Goal: Transaction & Acquisition: Purchase product/service

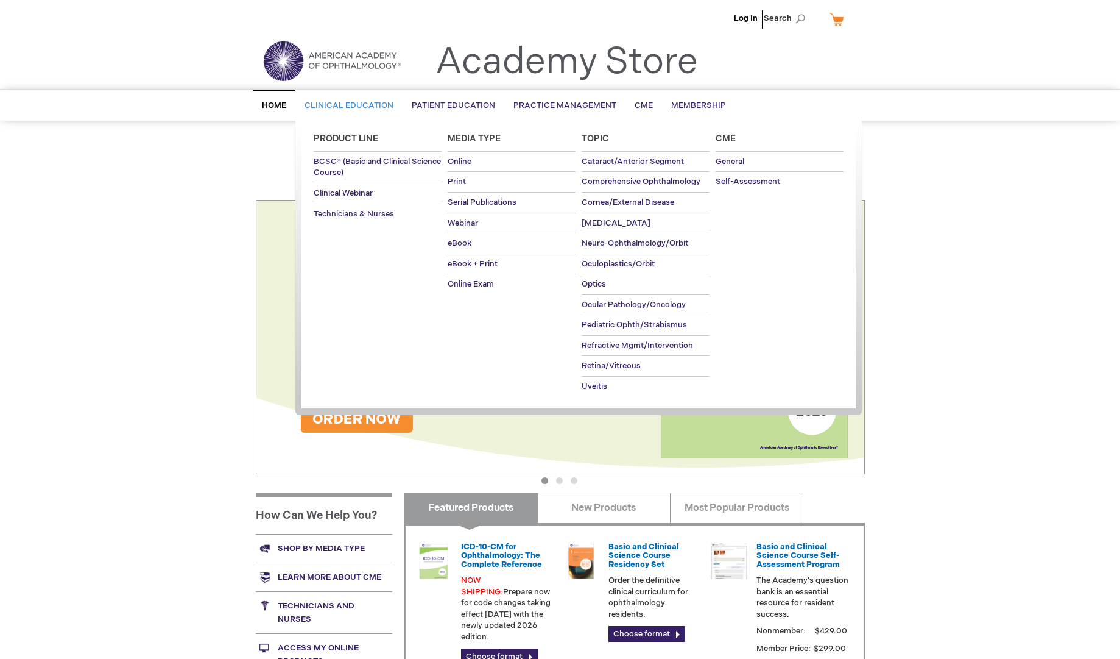
type input "admin"
click at [348, 105] on span "Clinical Education" at bounding box center [349, 106] width 89 height 10
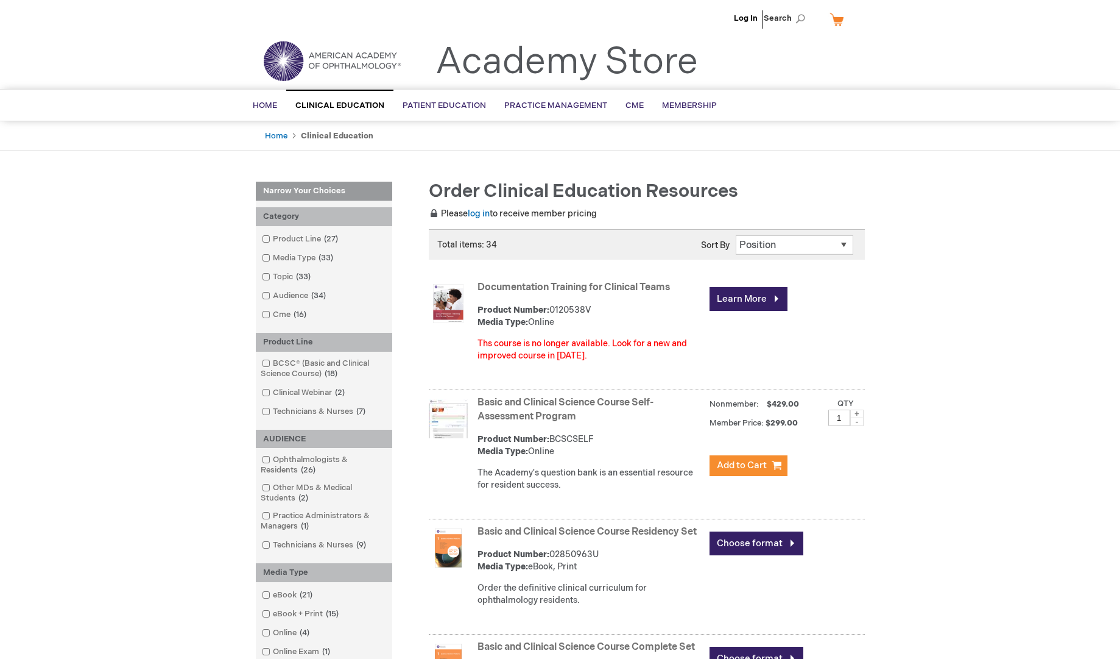
type input "admin"
click at [553, 286] on link "Documentation Training for Clinical Teams" at bounding box center [574, 287] width 192 height 12
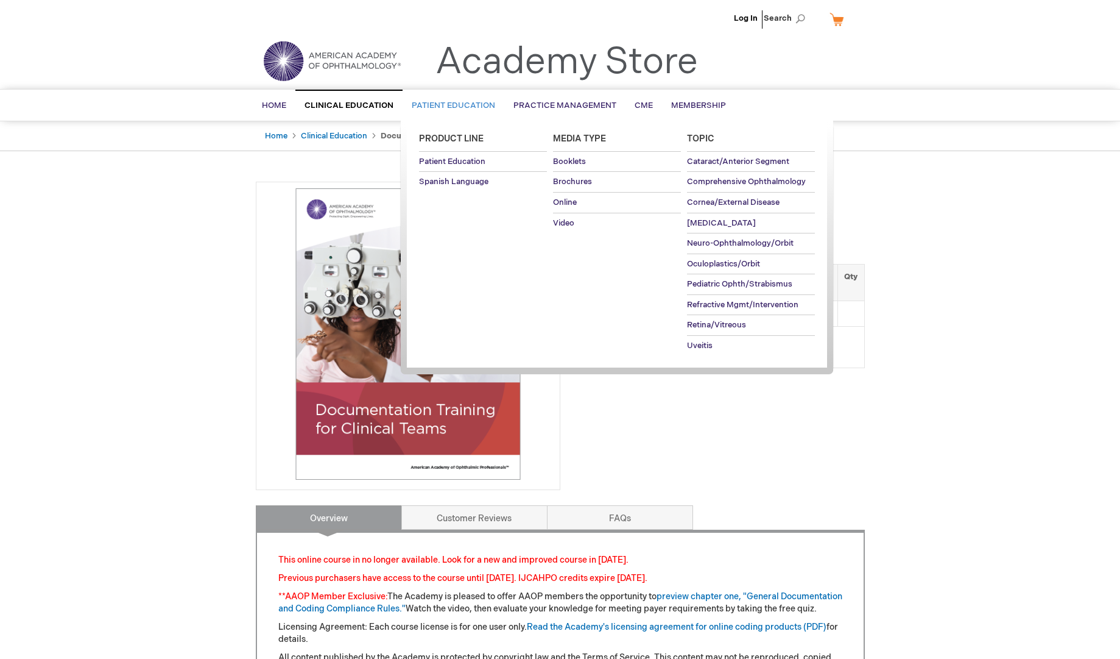
type input "admin"
click at [448, 101] on span "Patient Education" at bounding box center [453, 106] width 83 height 10
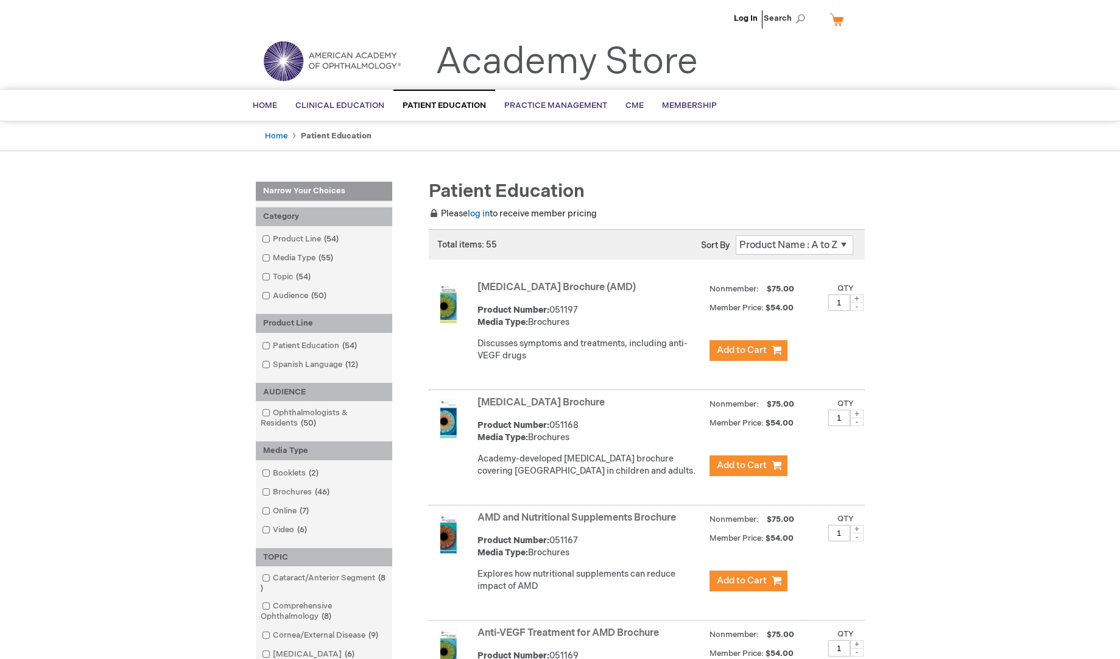
type input "admin"
click at [502, 408] on link "[MEDICAL_DATA] Brochure" at bounding box center [541, 403] width 127 height 12
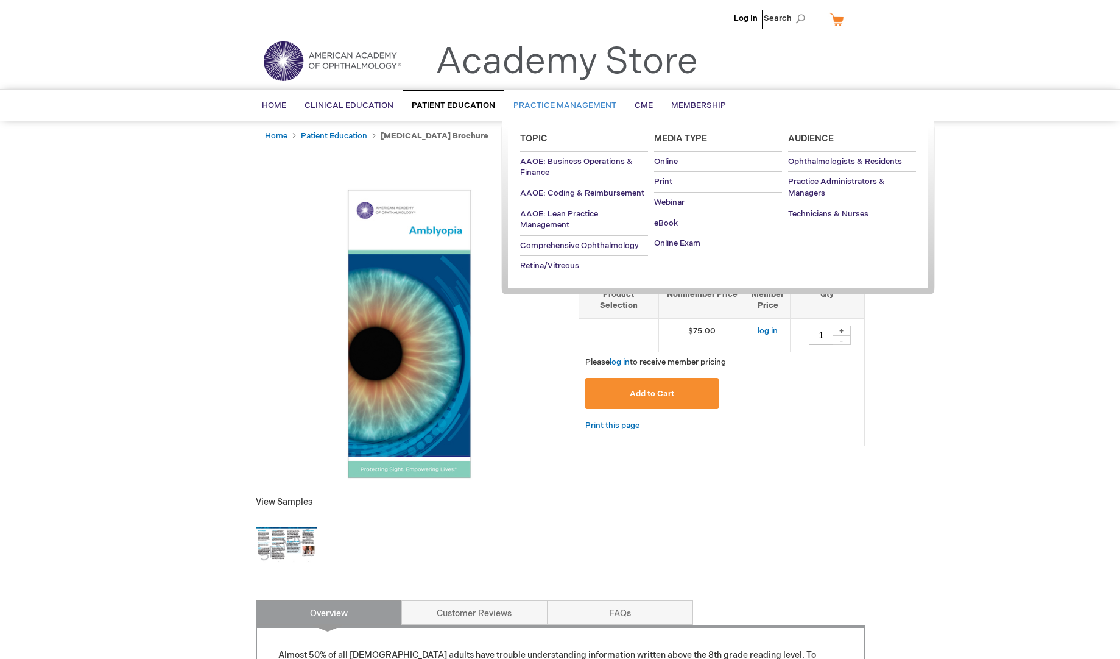
type input "admin"
click at [552, 105] on span "Practice Management" at bounding box center [565, 106] width 103 height 10
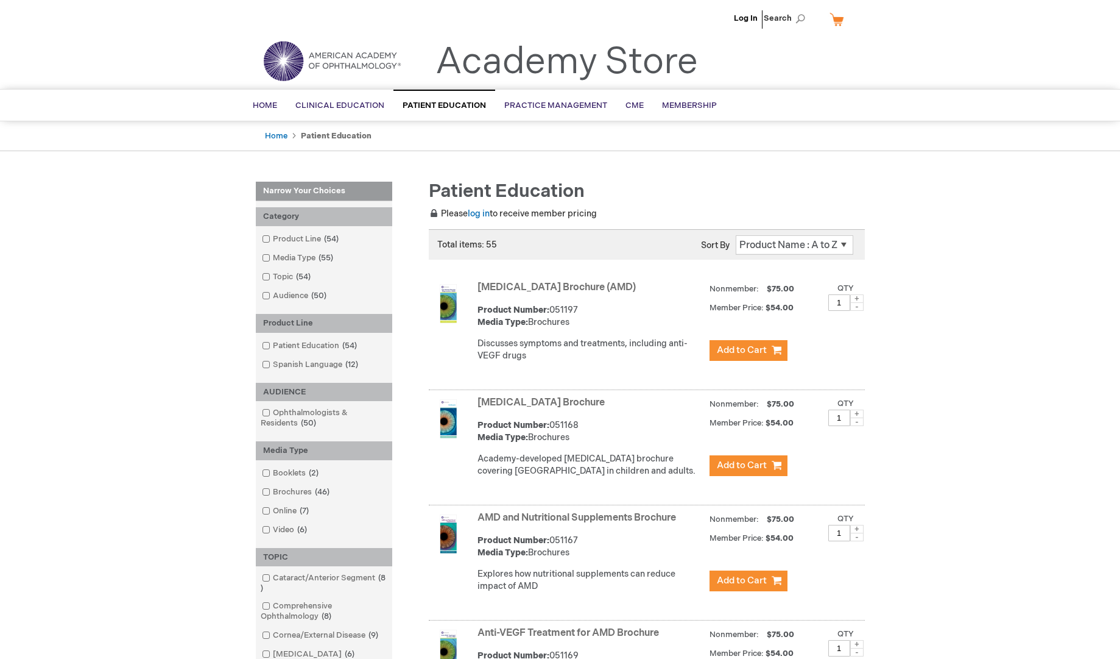
type input "admin"
click at [576, 284] on link "Age-Related Macular Degeneration Brochure (AMD)" at bounding box center [557, 287] width 158 height 12
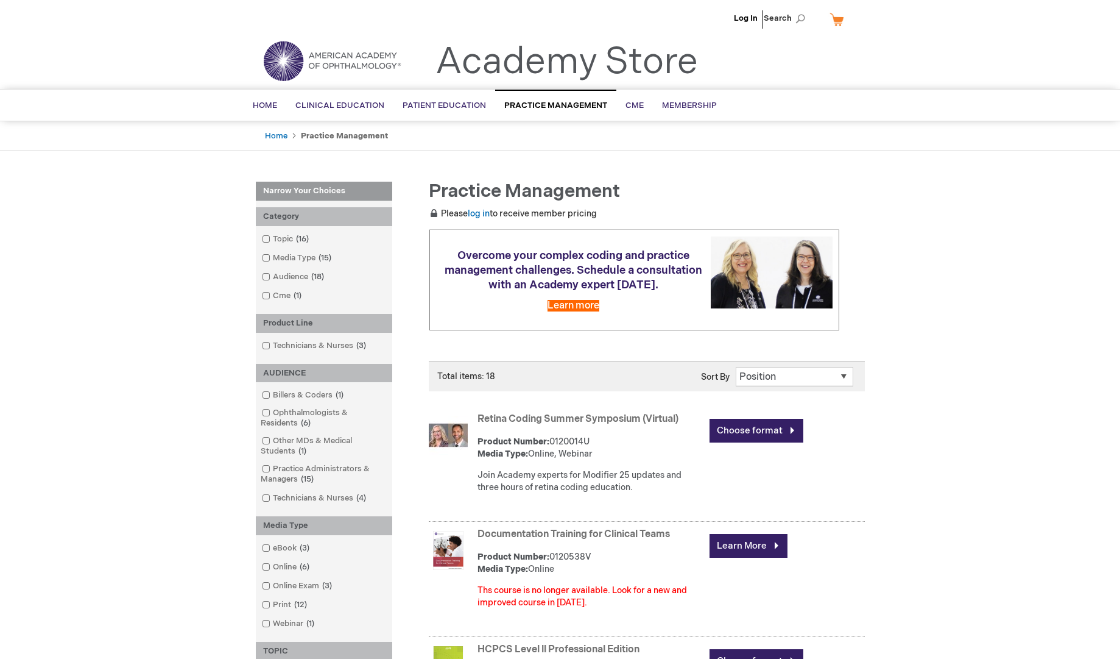
type input "admin"
click at [579, 425] on link "Retina Coding Summer Symposium (Virtual)" at bounding box center [578, 419] width 201 height 12
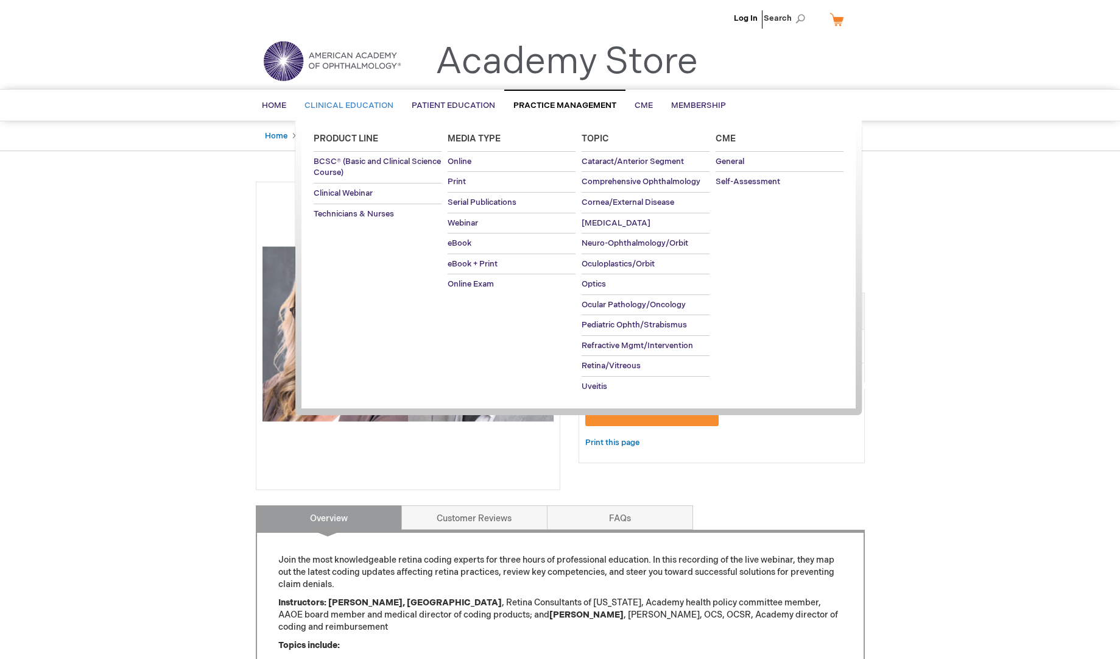
type input "admin"
click at [351, 107] on span "Clinical Education" at bounding box center [349, 106] width 89 height 10
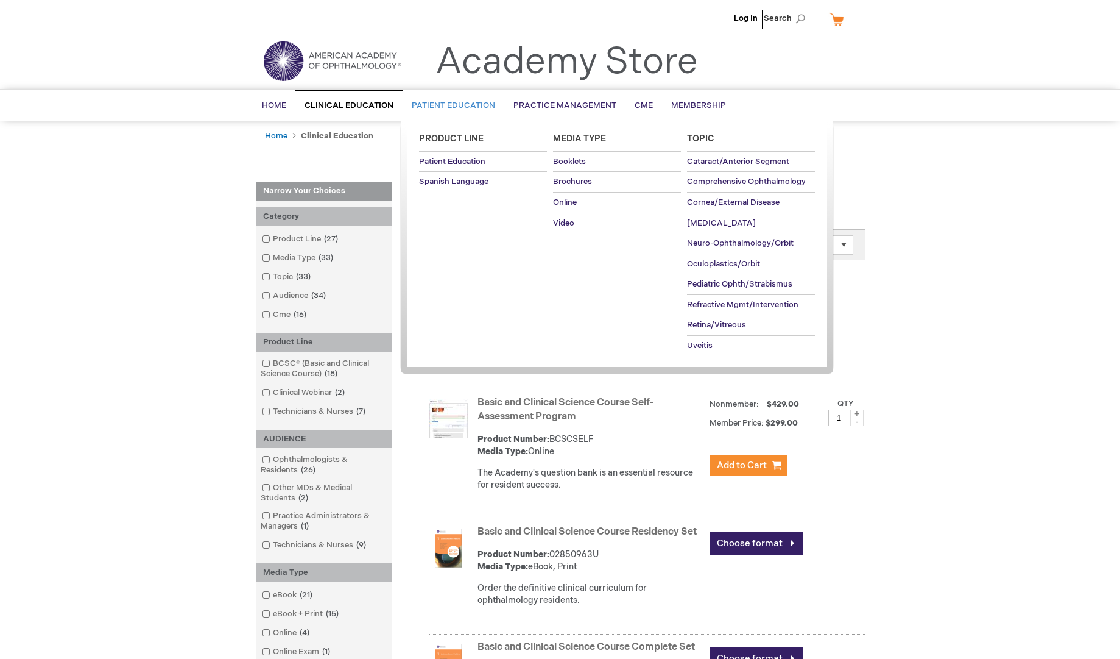
type input "admin"
click at [454, 101] on span "Patient Education" at bounding box center [453, 106] width 83 height 10
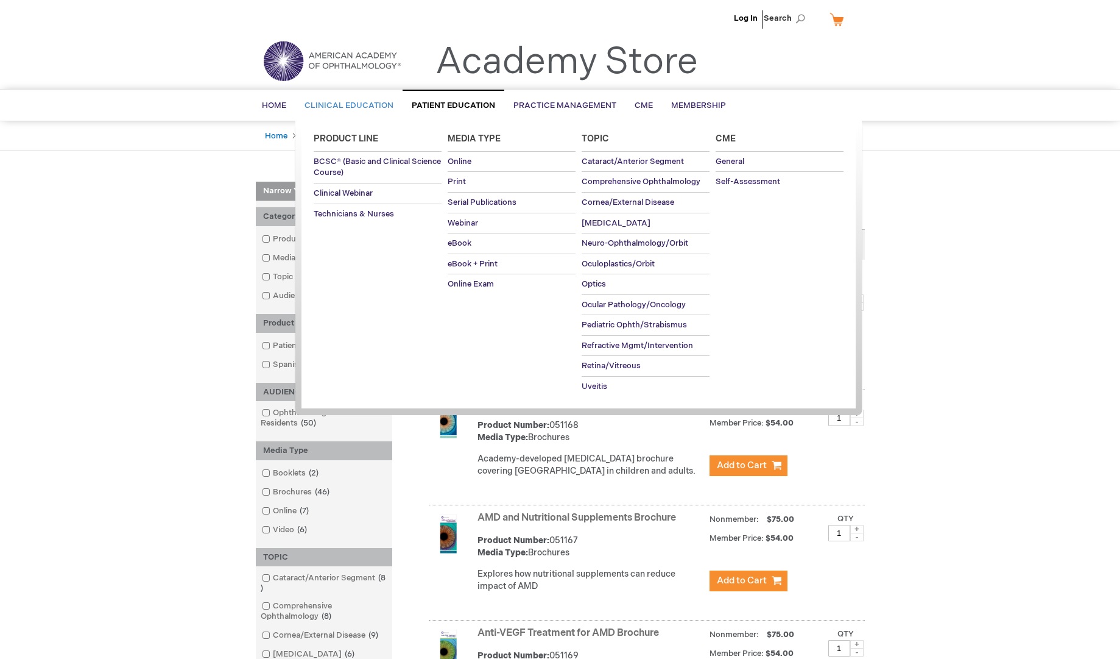
type input "admin"
click at [323, 106] on span "Clinical Education" at bounding box center [349, 106] width 89 height 10
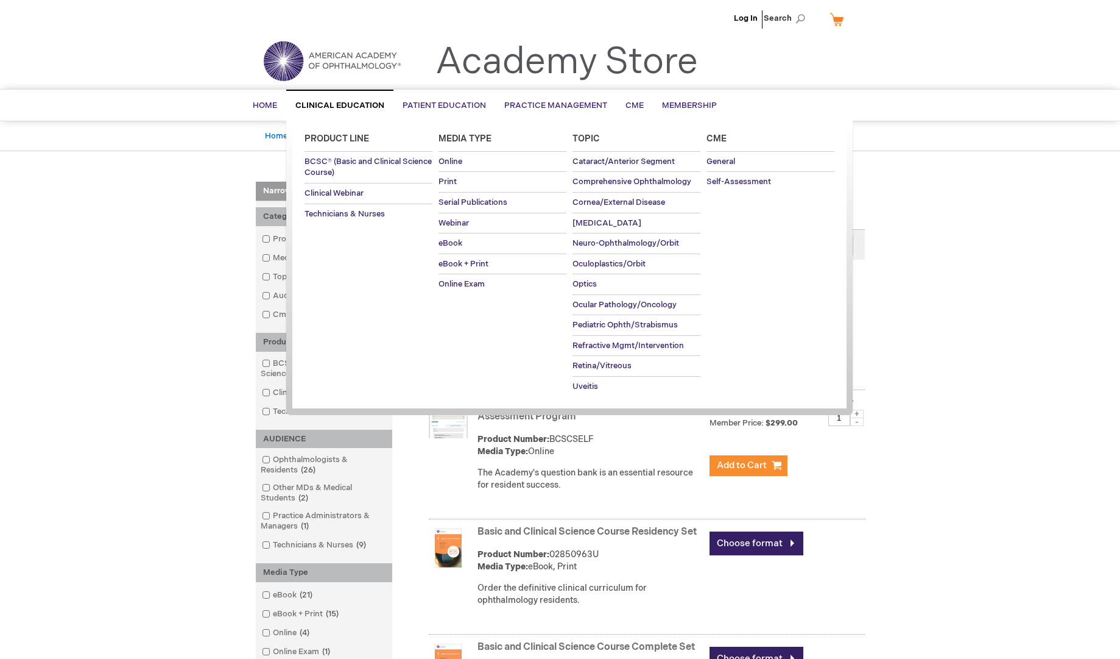
type input "admin"
click at [344, 109] on span "Clinical Education" at bounding box center [339, 106] width 89 height 10
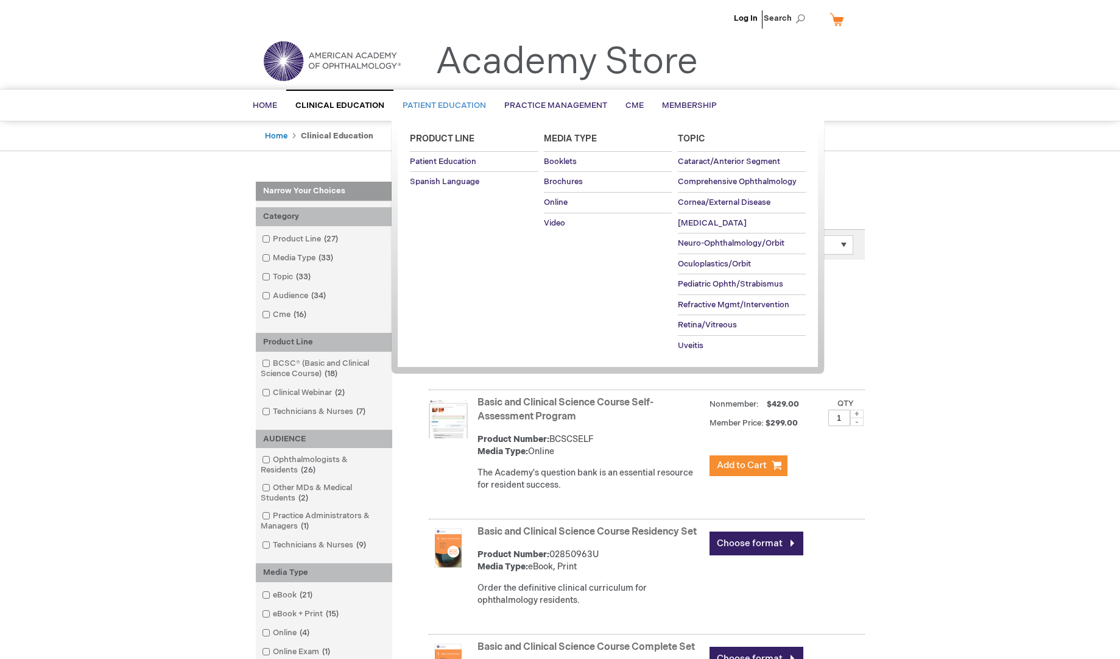
type input "admin"
click at [433, 102] on span "Patient Education" at bounding box center [444, 106] width 83 height 10
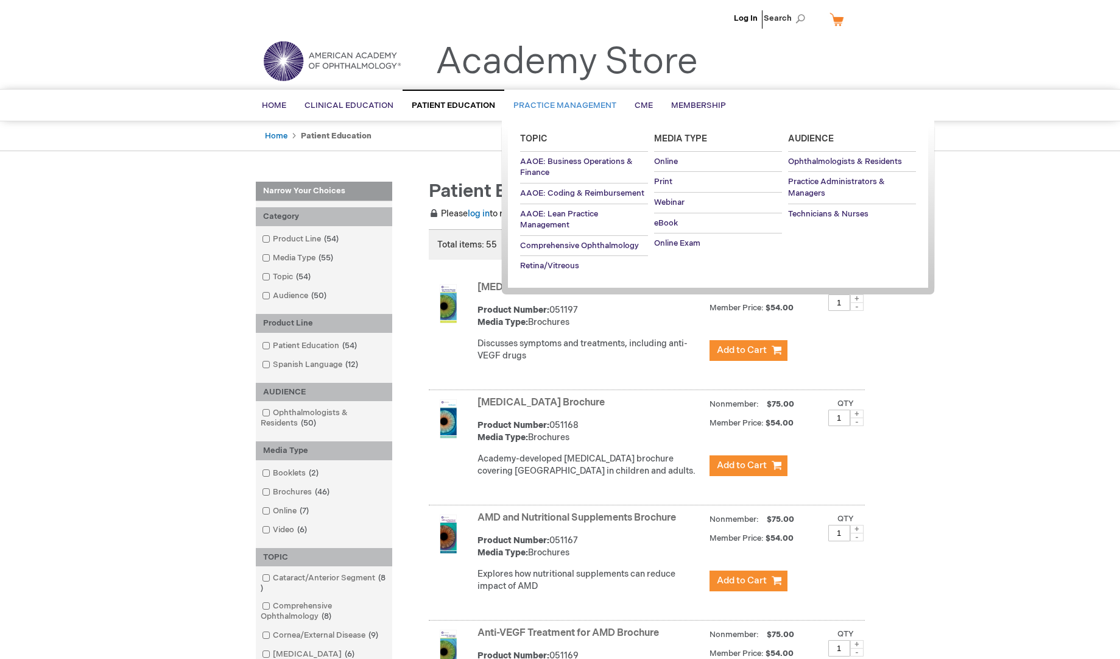
type input "admin"
click at [583, 106] on span "Practice Management" at bounding box center [565, 106] width 103 height 10
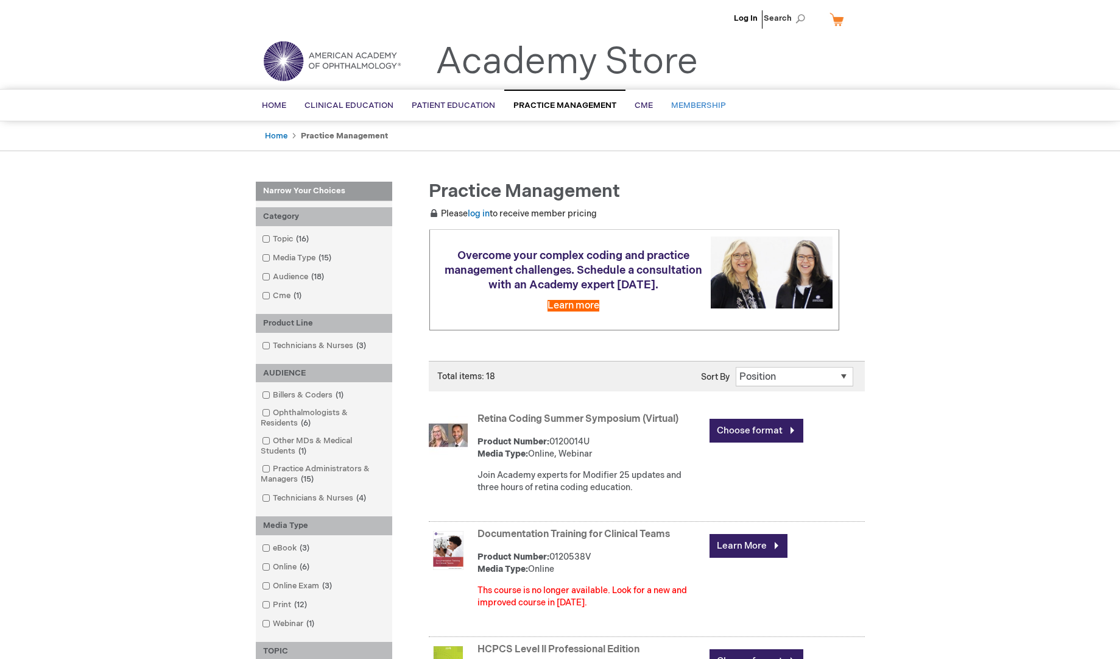
type input "admin"
click at [692, 113] on link "Membership" at bounding box center [698, 106] width 73 height 30
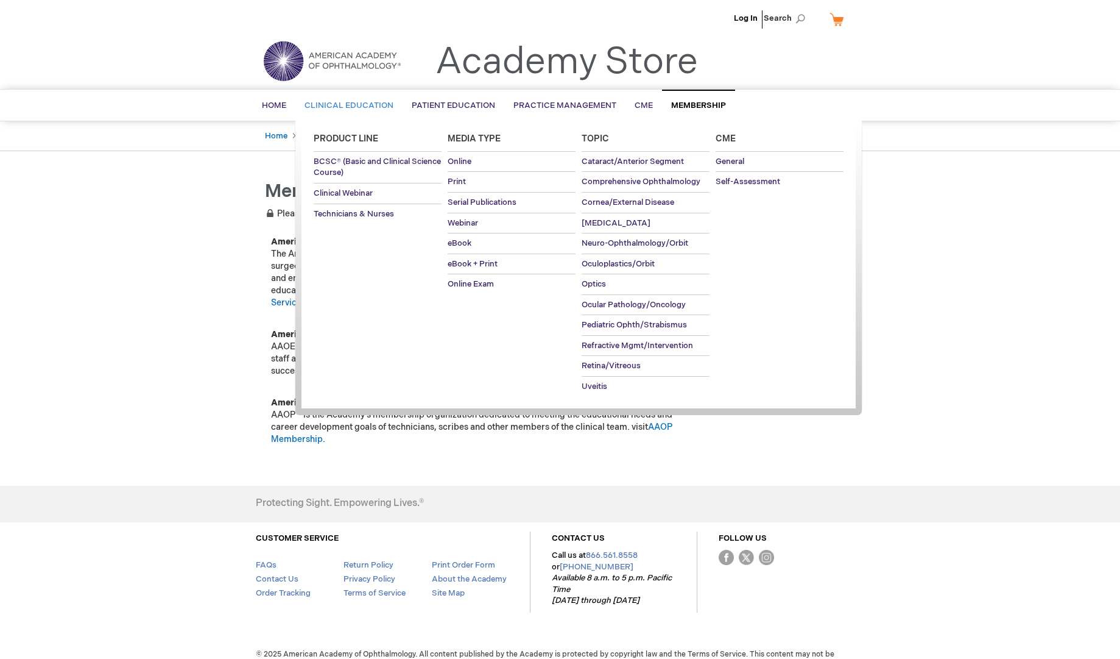
type input "admin"
click at [367, 101] on span "Clinical Education" at bounding box center [349, 106] width 89 height 10
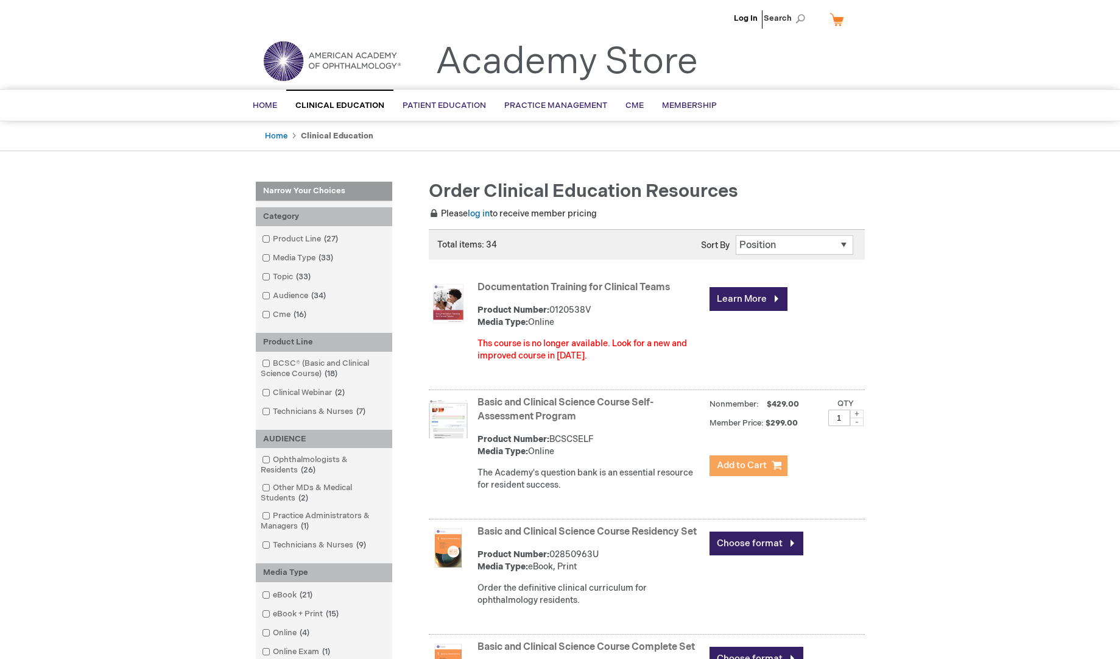
type input "admin"
click at [755, 464] on span "Add to Cart" at bounding box center [742, 465] width 50 height 12
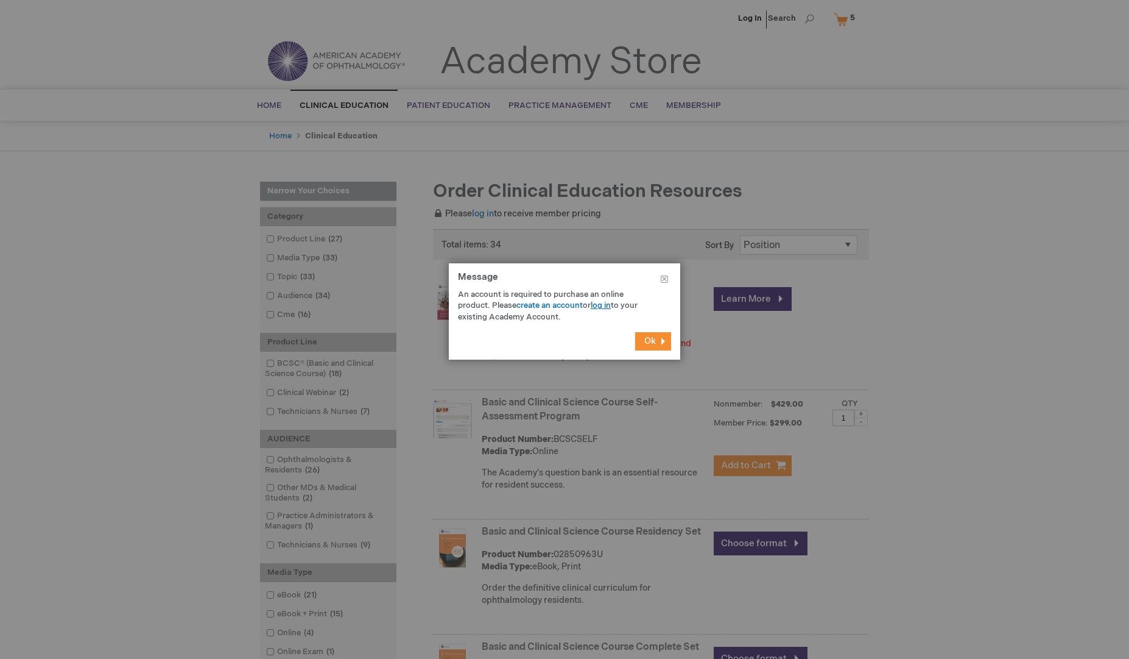
click at [602, 305] on link "log in" at bounding box center [601, 305] width 20 height 10
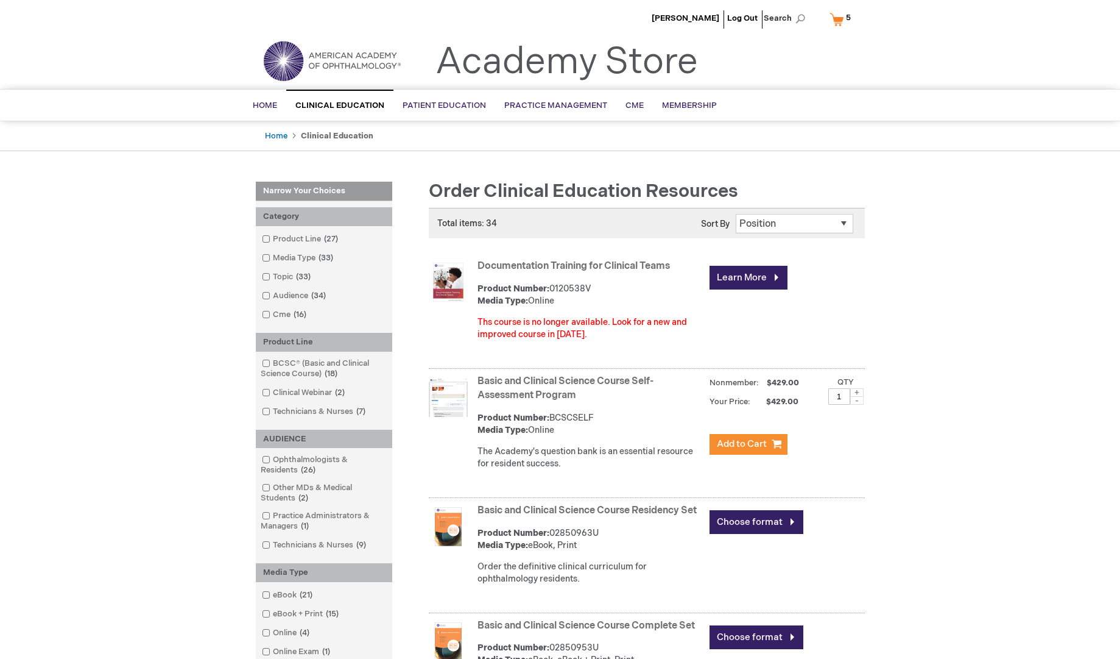
type input "admin"
click at [839, 18] on link "My Cart 5 5 items" at bounding box center [843, 19] width 32 height 21
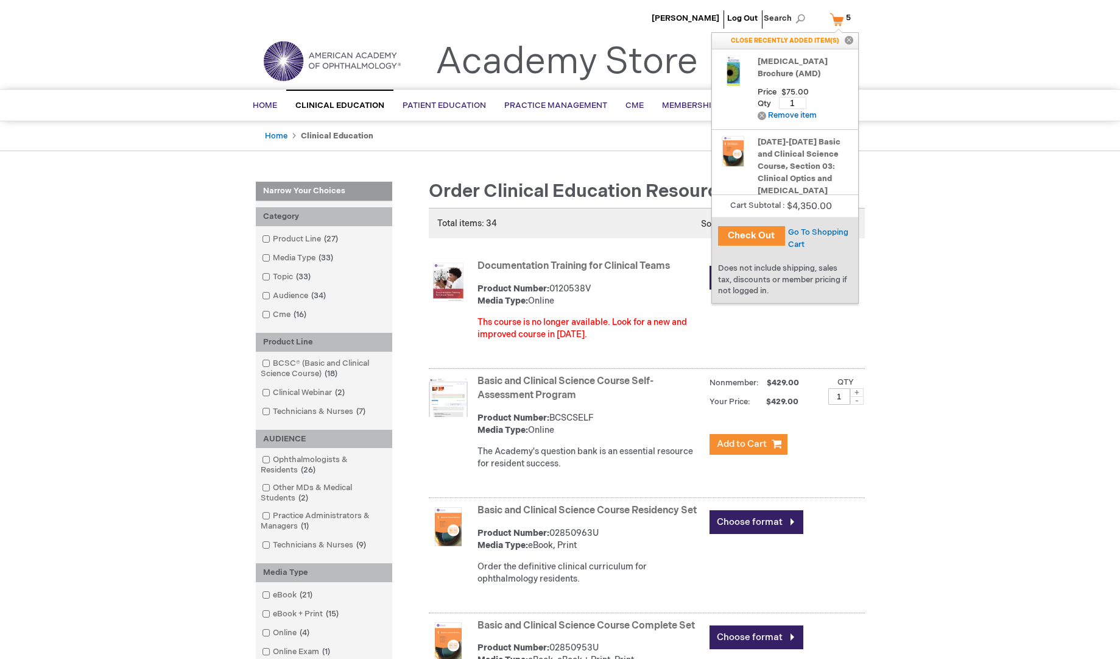
click at [763, 228] on button "Check Out" at bounding box center [751, 235] width 67 height 19
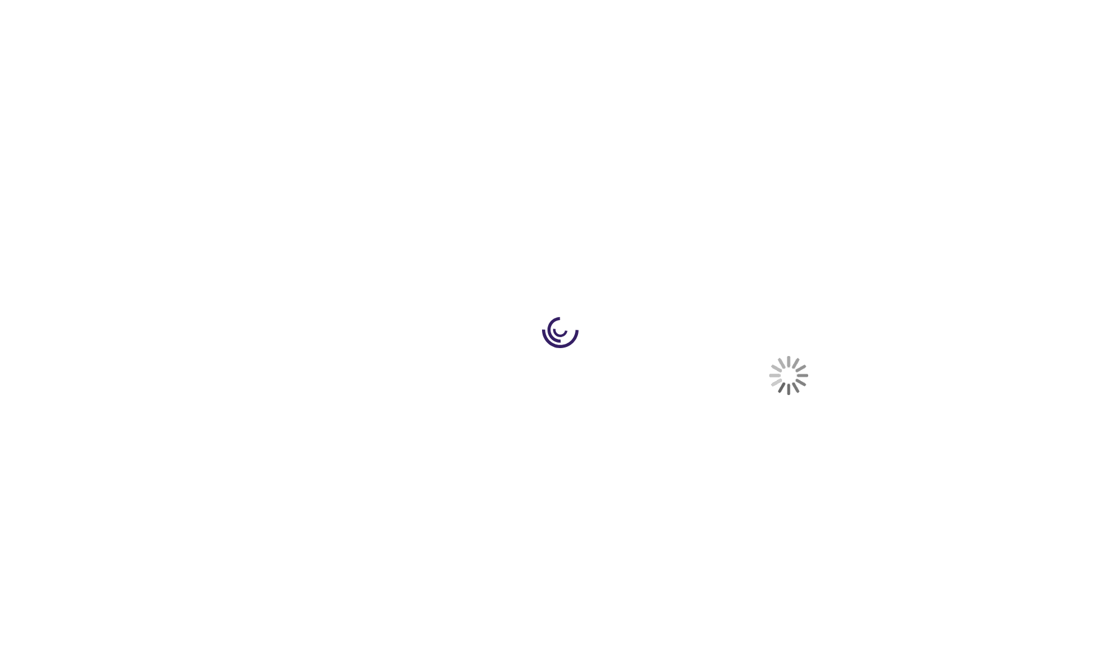
select select "US"
select select "47"
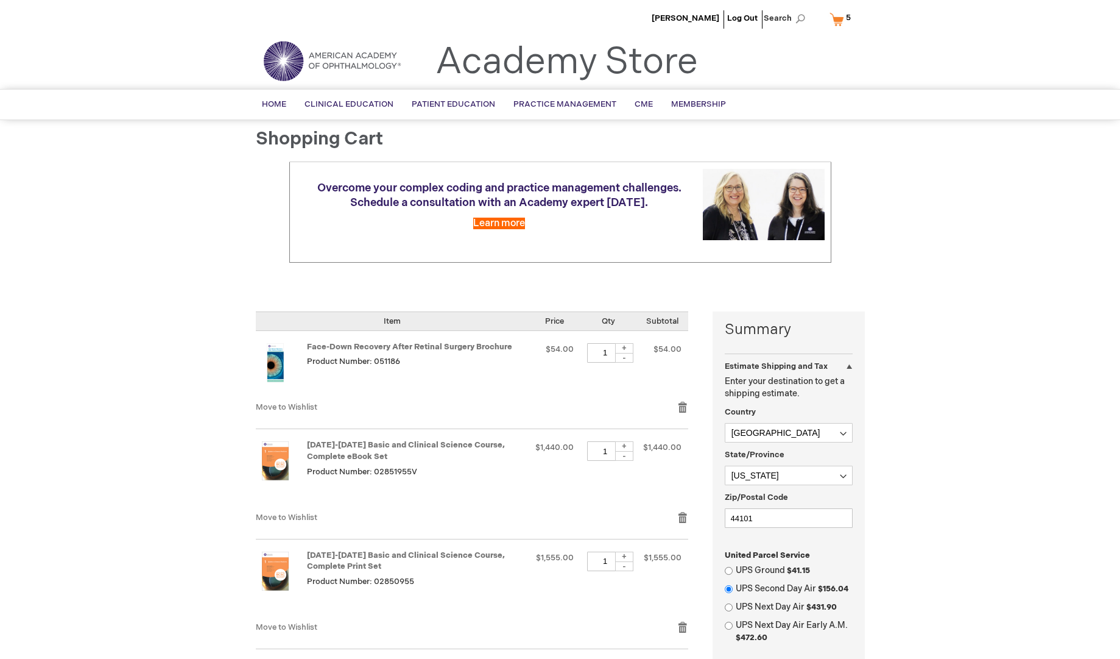
type input "admin"
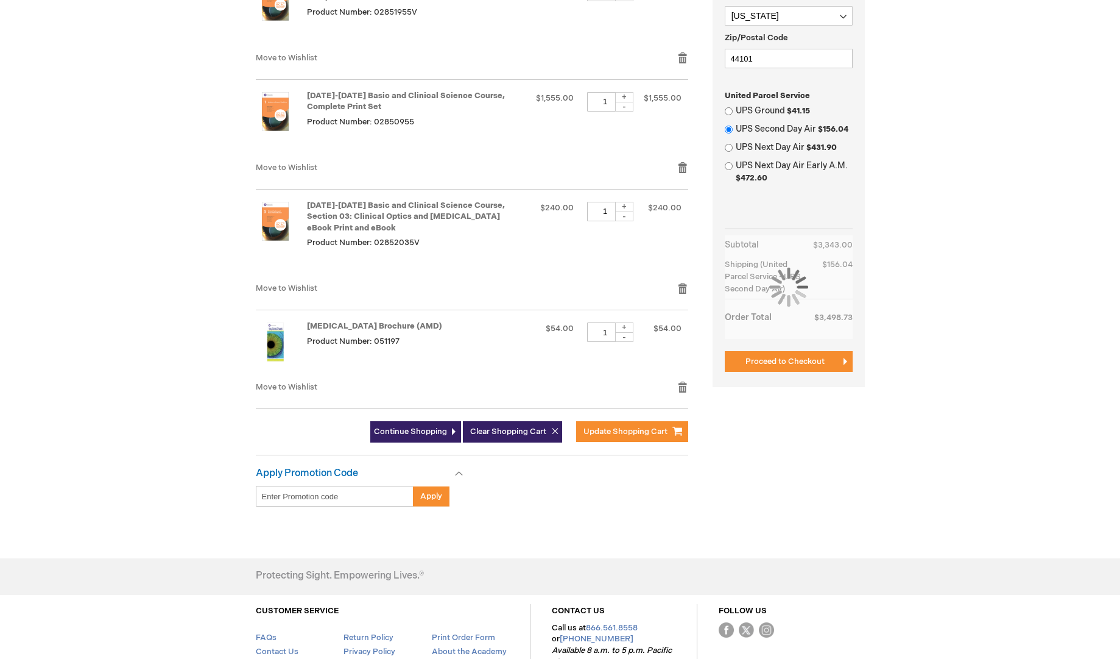
scroll to position [552, 0]
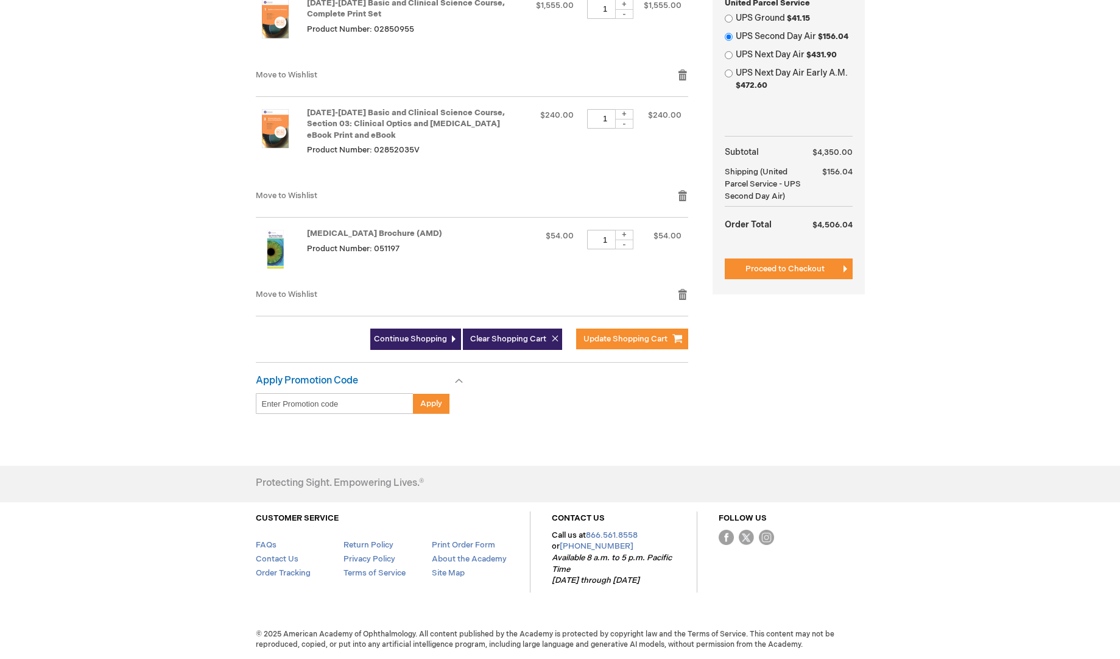
click at [625, 235] on div "+" at bounding box center [624, 235] width 18 height 10
type input "2"
click at [617, 335] on span "Update Shopping Cart" at bounding box center [626, 339] width 84 height 10
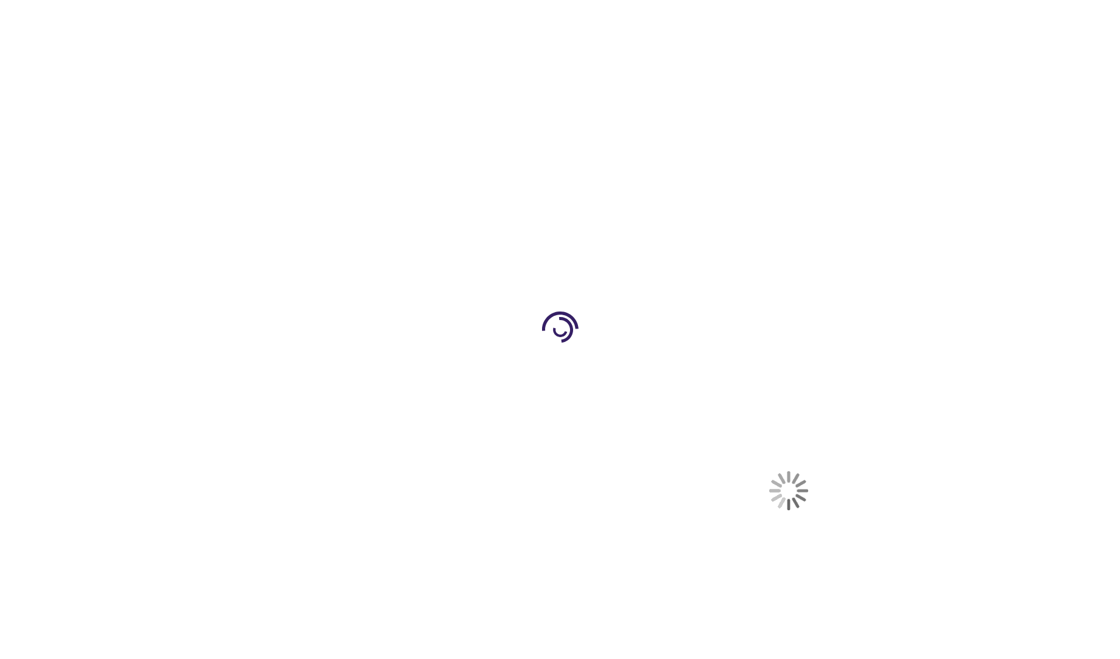
select select "US"
select select "47"
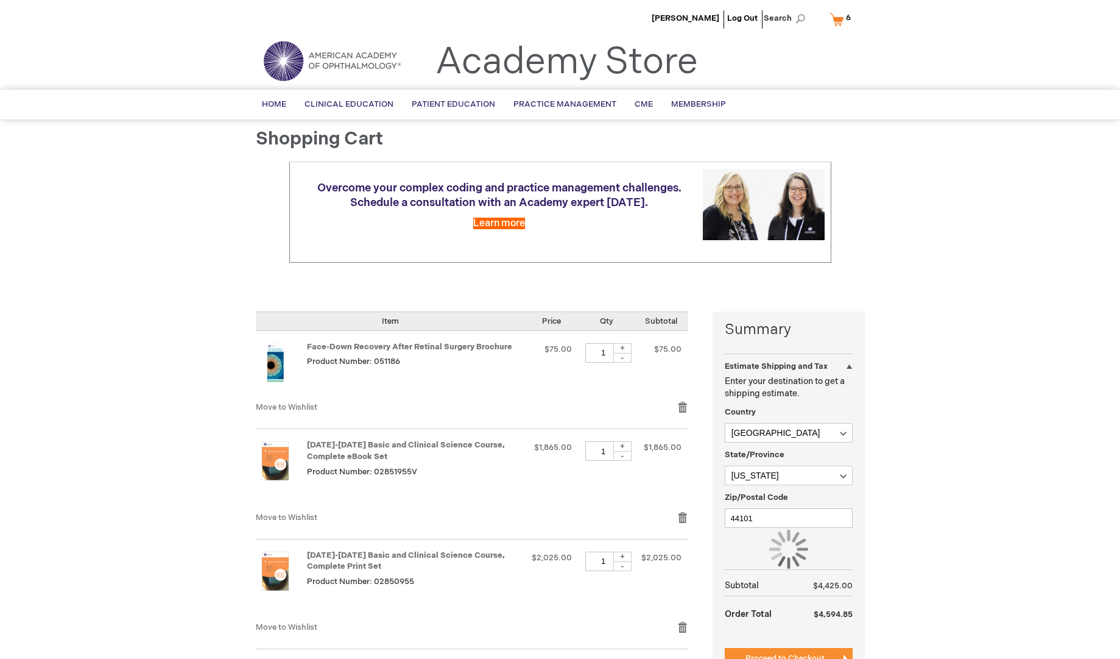
type input "admin"
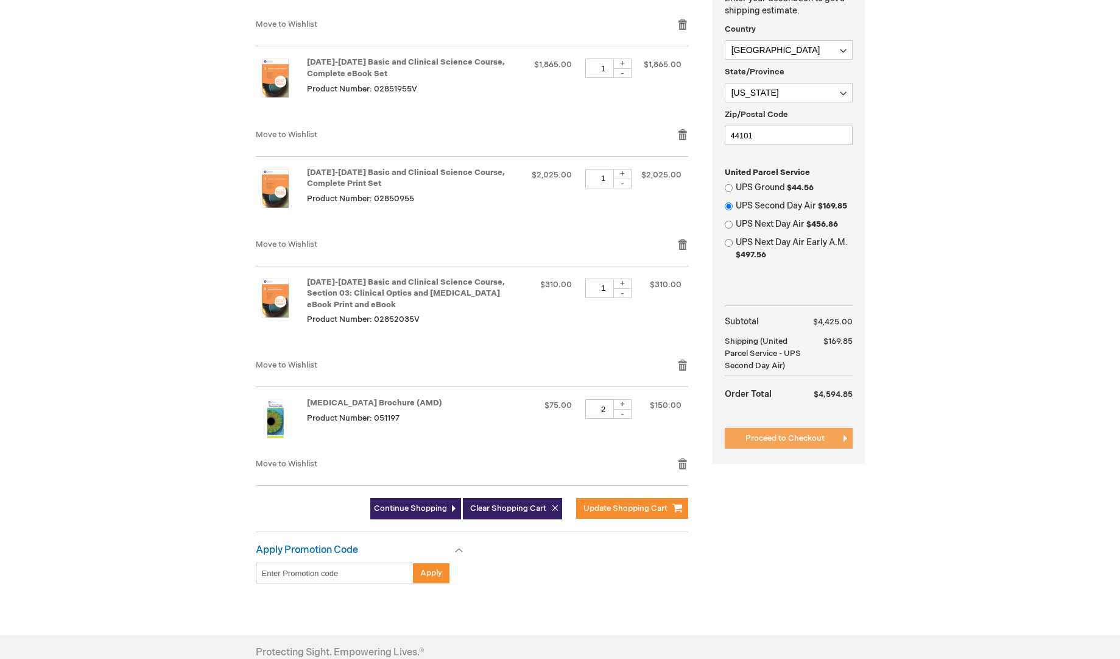
click at [791, 441] on span "Proceed to Checkout" at bounding box center [785, 438] width 79 height 10
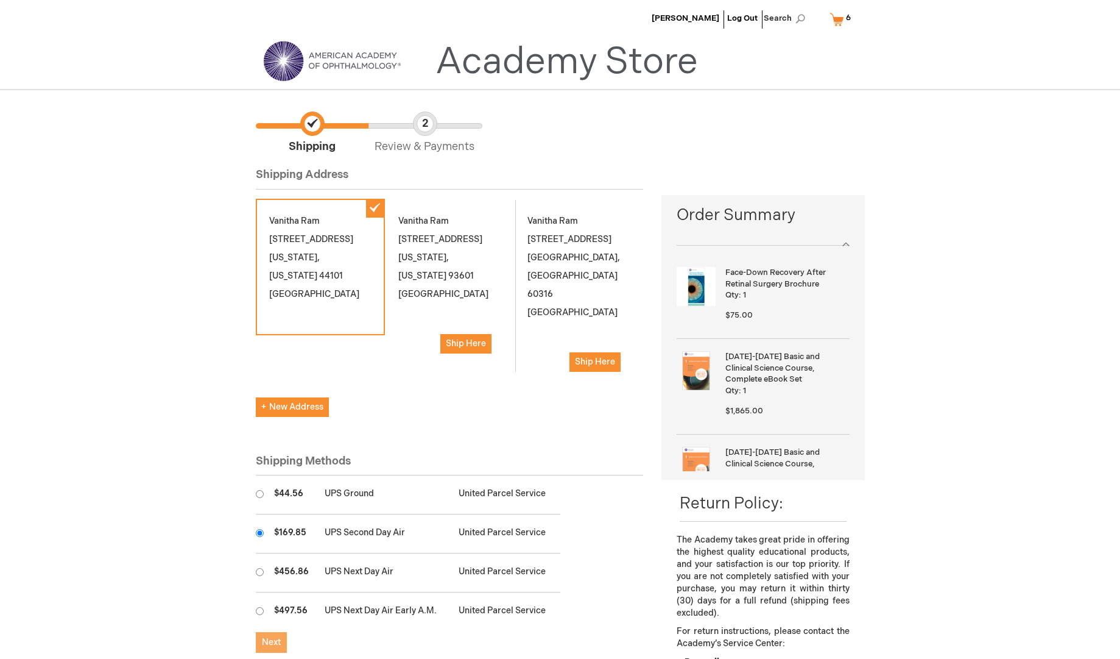
click at [266, 637] on span "Next" at bounding box center [271, 642] width 19 height 10
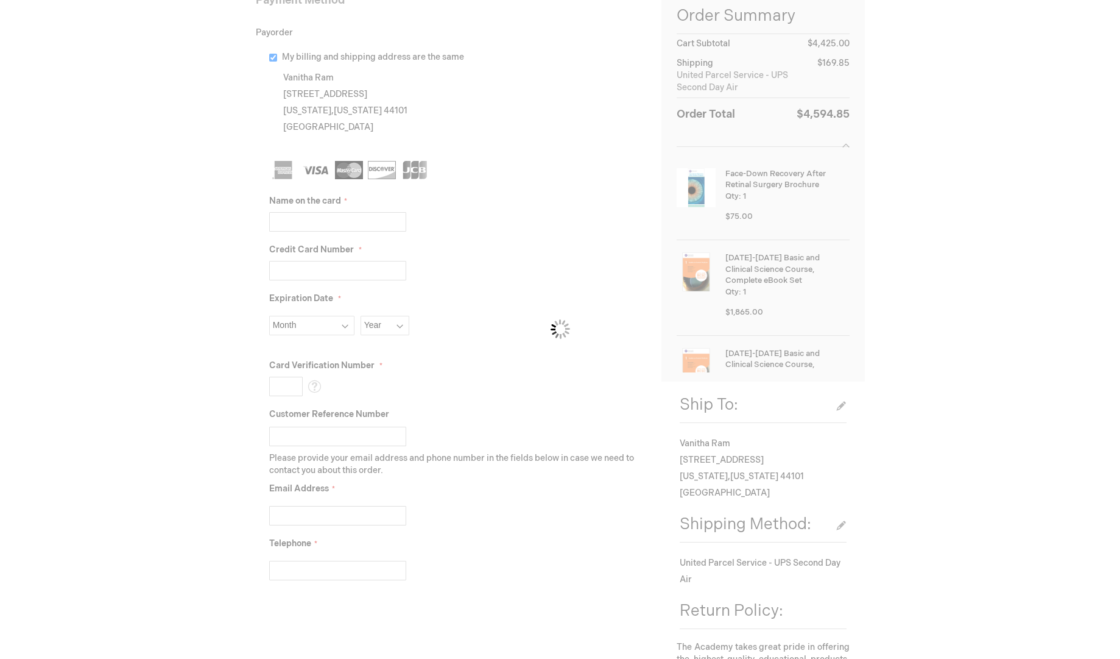
scroll to position [204, 0]
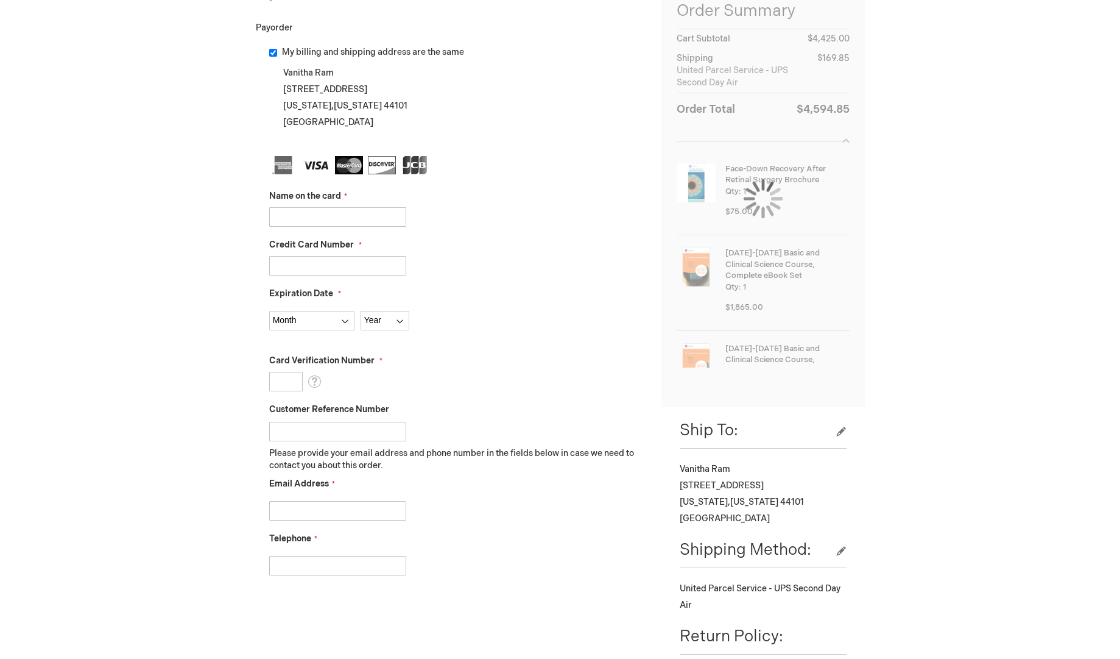
click at [345, 216] on input "Name on the card" at bounding box center [337, 216] width 137 height 19
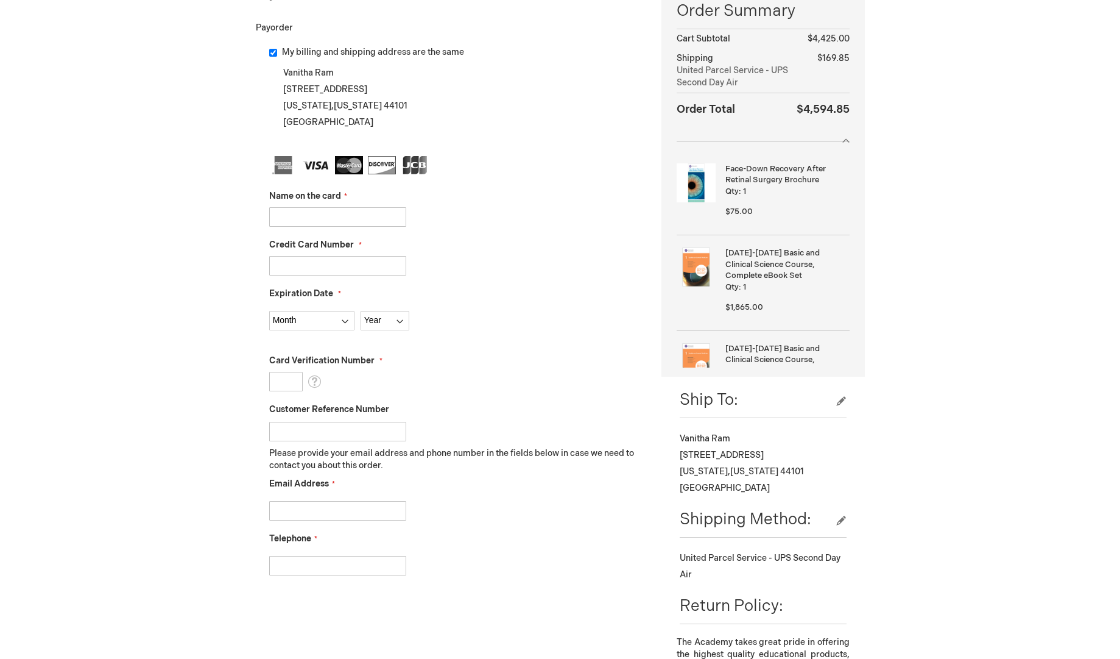
type input "Vanitha"
click at [347, 269] on input "Credit Card Number" at bounding box center [337, 265] width 137 height 19
type input "[CREDIT_CARD_NUMBER]"
select select "6"
click at [269, 311] on select "Month [DATE] - [DATE] - [DATE] - [DATE] - [DATE] - [DATE] - [DATE] - [DATE] - […" at bounding box center [311, 320] width 85 height 19
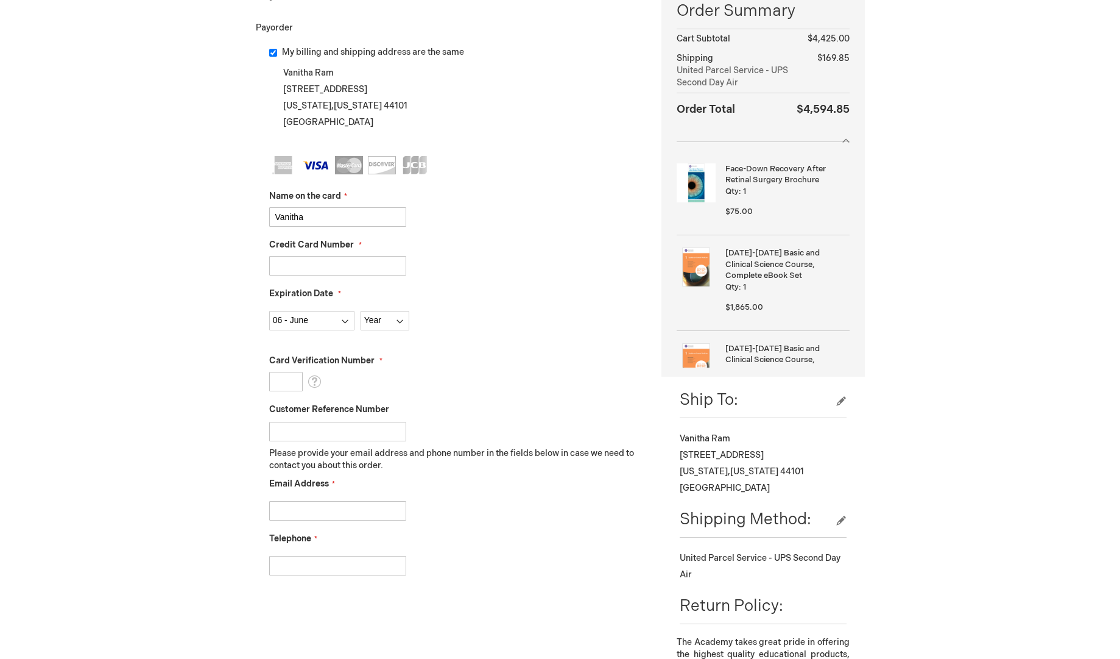
click at [333, 422] on input "Customer Reference Number" at bounding box center [337, 431] width 137 height 19
select select "2028"
click at [361, 311] on select "Year [DATE] 2026 2027 2028 2029 2030 2031 2032 2033 2034 2035" at bounding box center [385, 320] width 49 height 19
click at [280, 383] on input "Card Verification Number" at bounding box center [286, 381] width 34 height 19
type input "123"
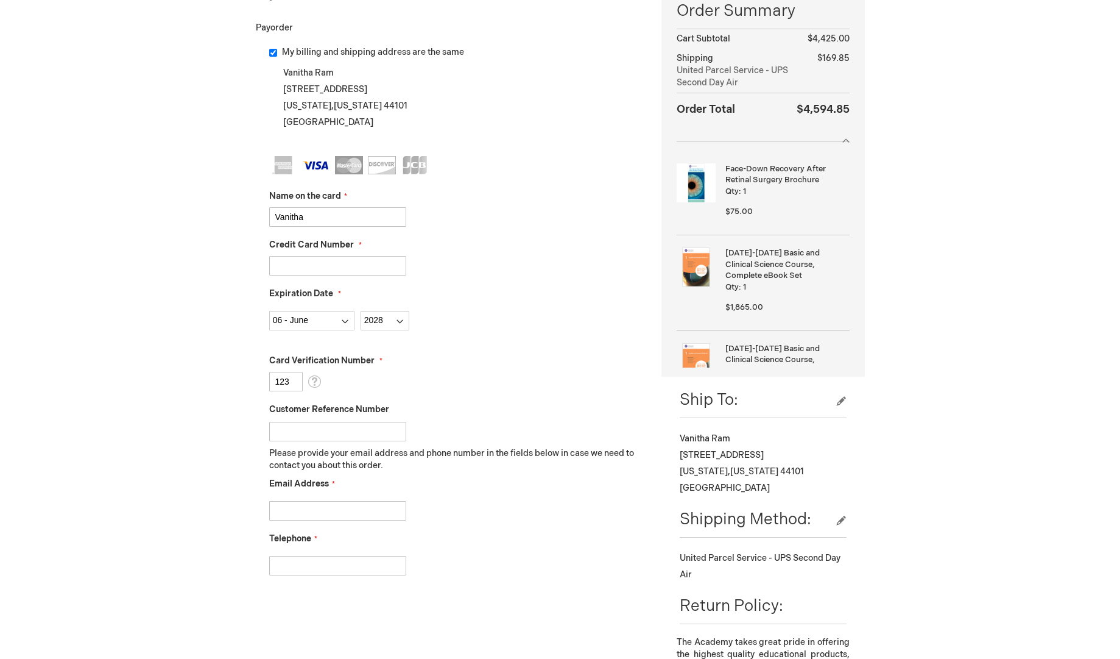
click at [335, 507] on input "Email Address" at bounding box center [337, 510] width 137 height 19
type input "[EMAIL_ADDRESS][DOMAIN_NAME]"
type input "1234567890"
click at [320, 426] on input "Customer Reference Number" at bounding box center [337, 431] width 137 height 19
type input "Test Ziffity"
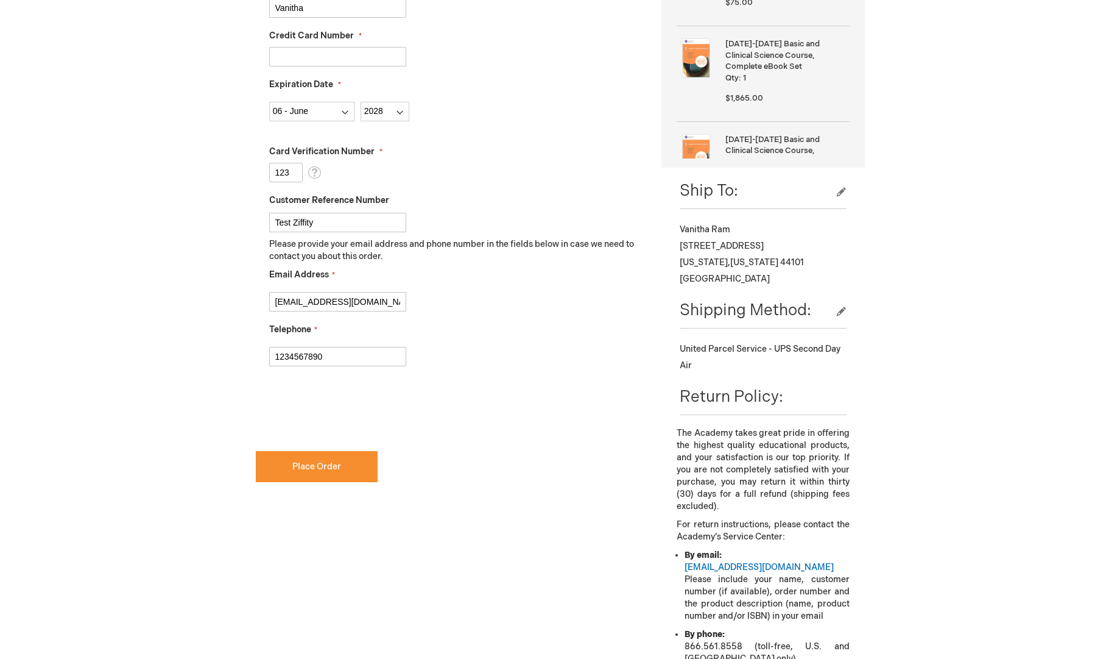
scroll to position [495, 0]
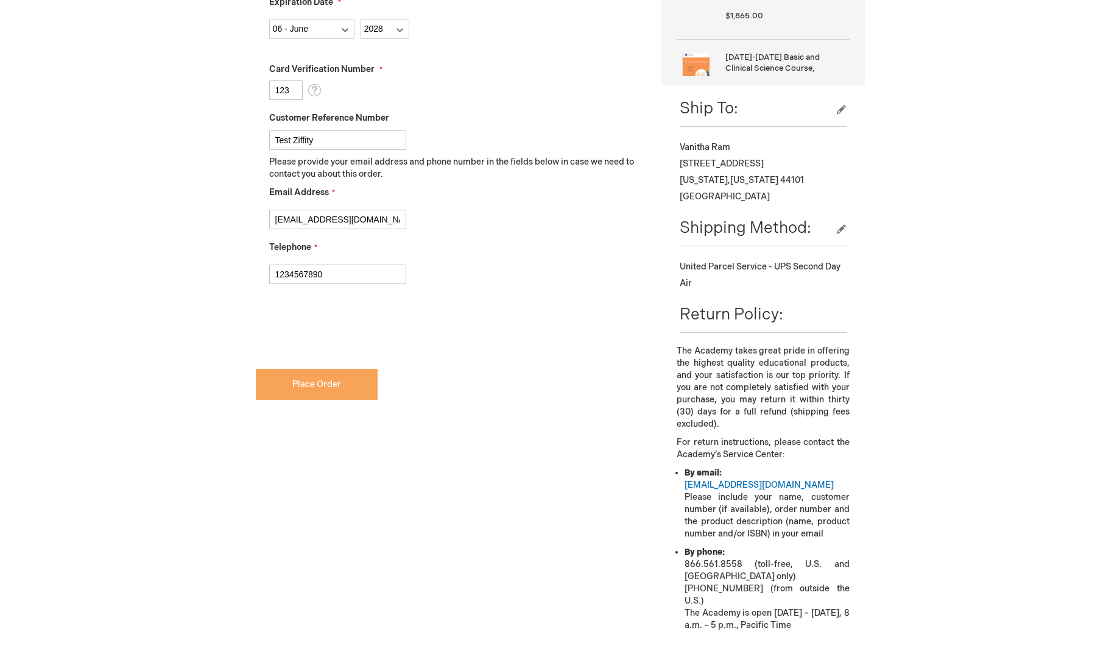
click at [322, 378] on button "Place Order" at bounding box center [317, 384] width 122 height 31
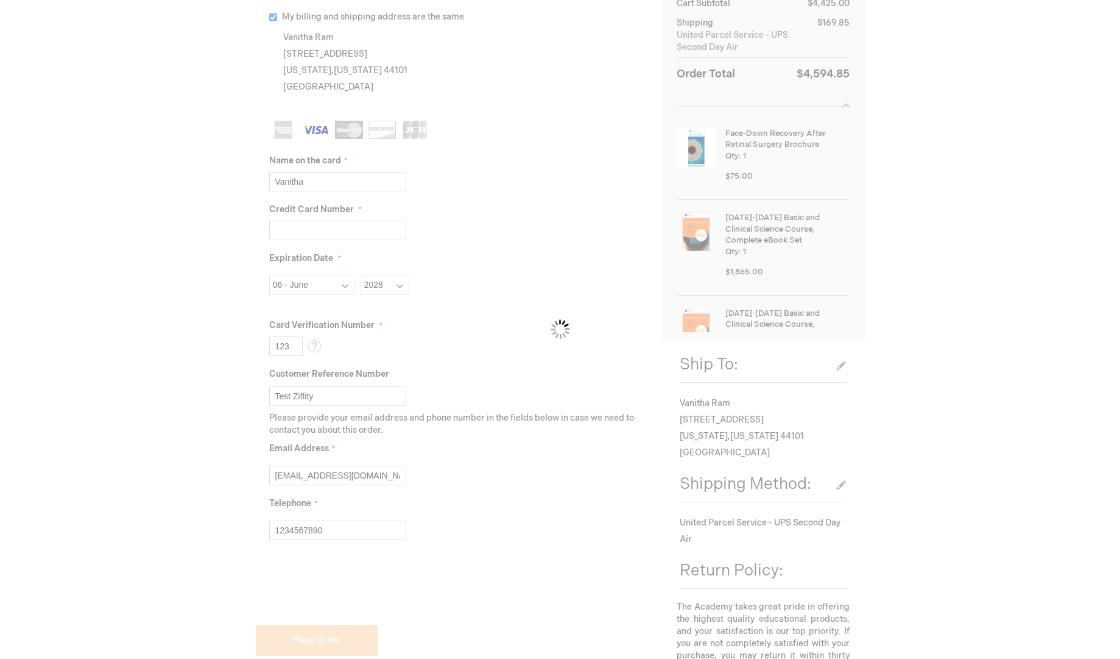
scroll to position [342, 0]
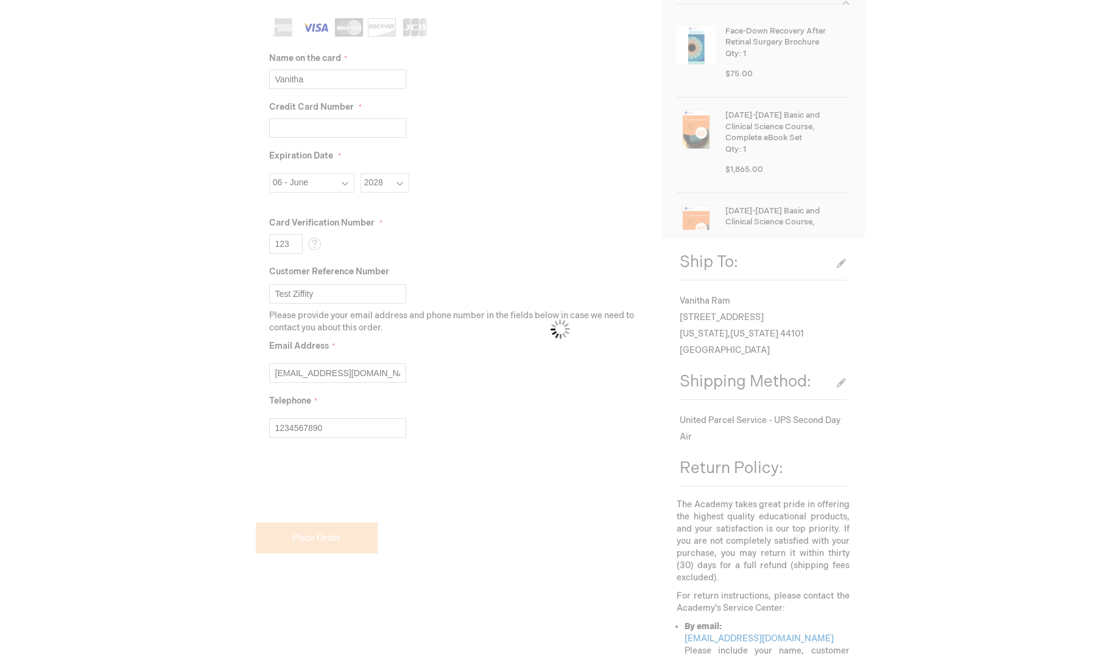
checkbox input "false"
